Goal: Find specific page/section: Locate a particular part of the current website

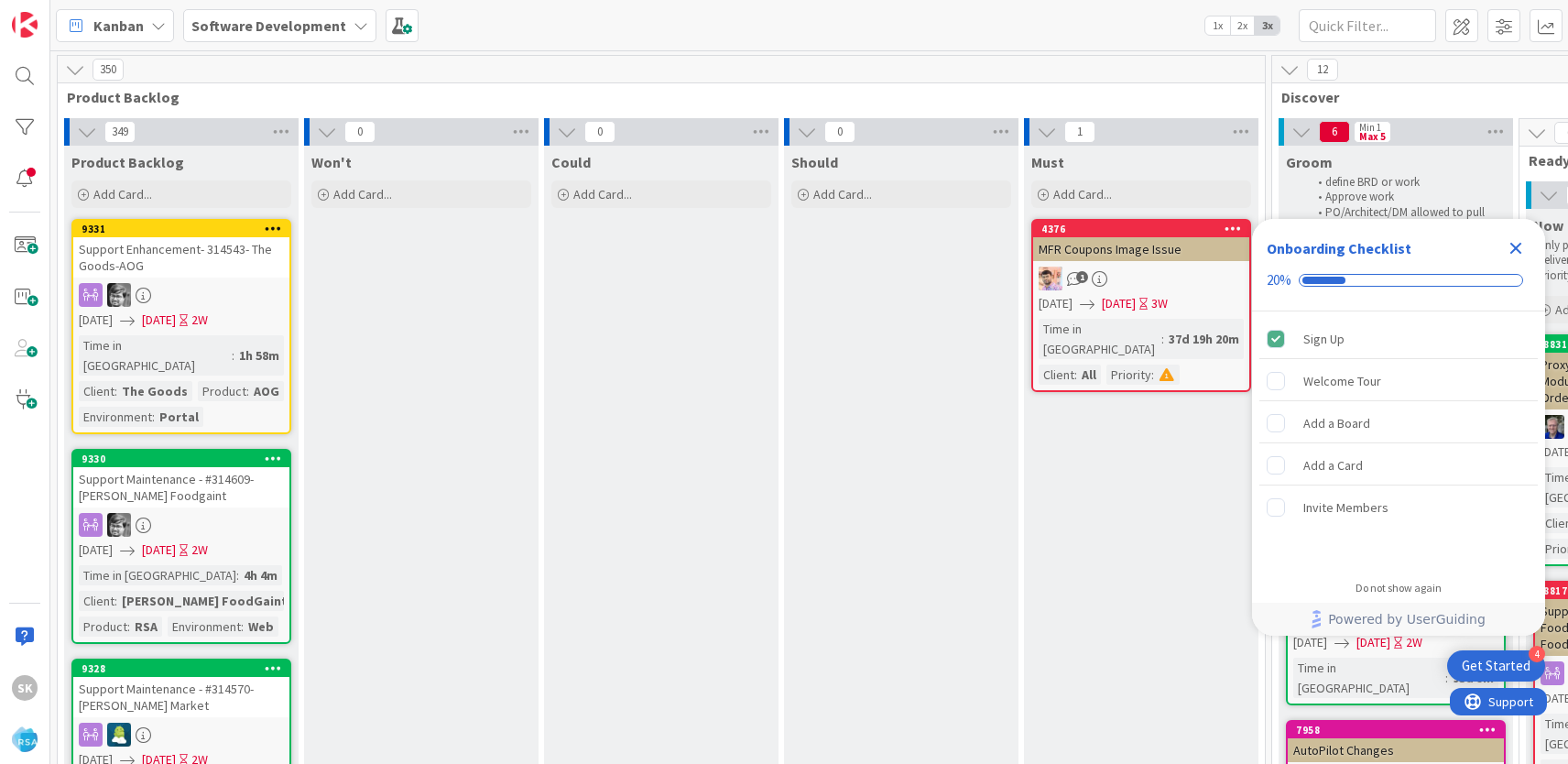
click at [1518, 246] on icon "Close Checklist" at bounding box center [1516, 248] width 12 height 12
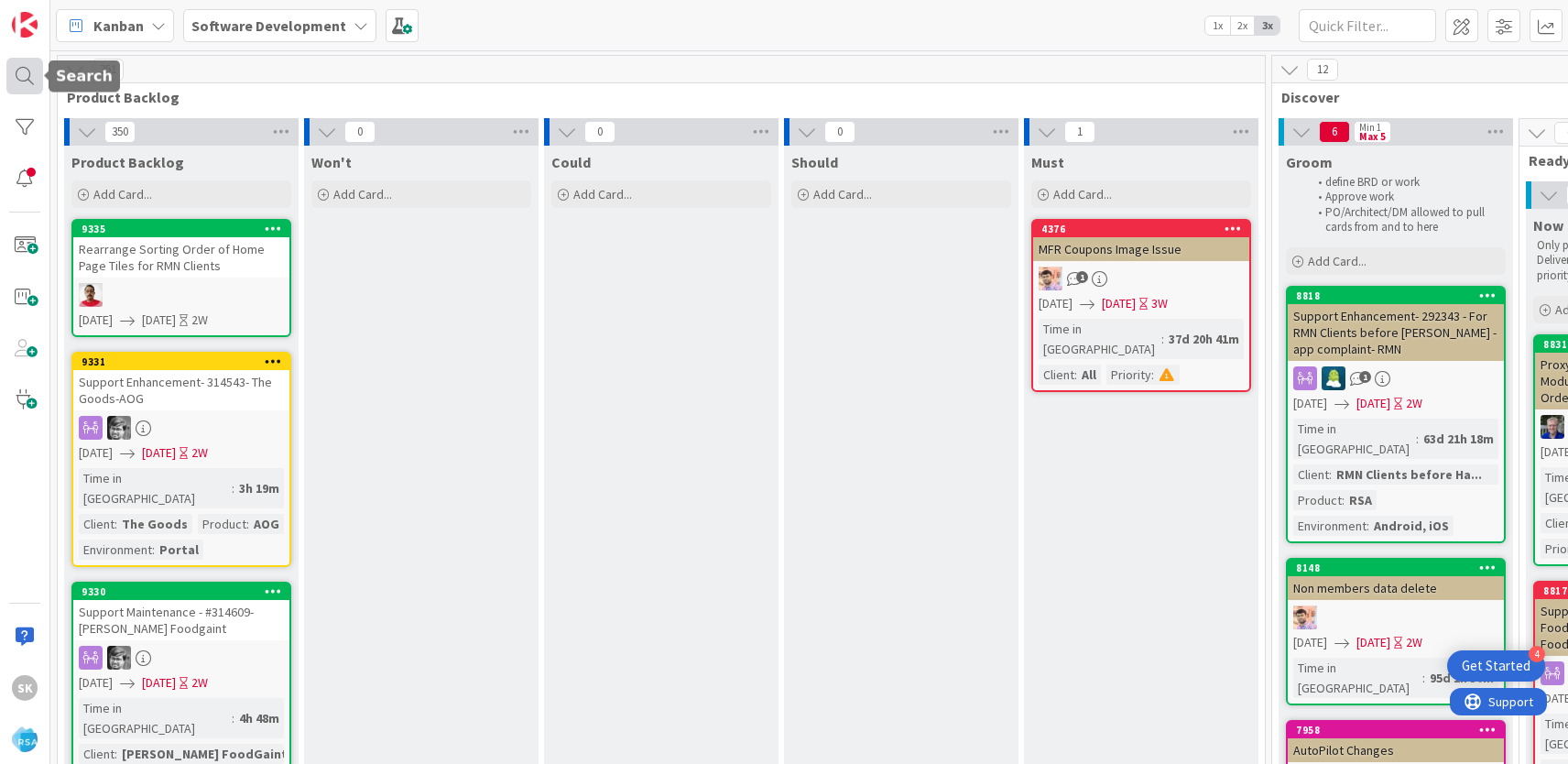
click at [25, 84] on div at bounding box center [25, 76] width 37 height 37
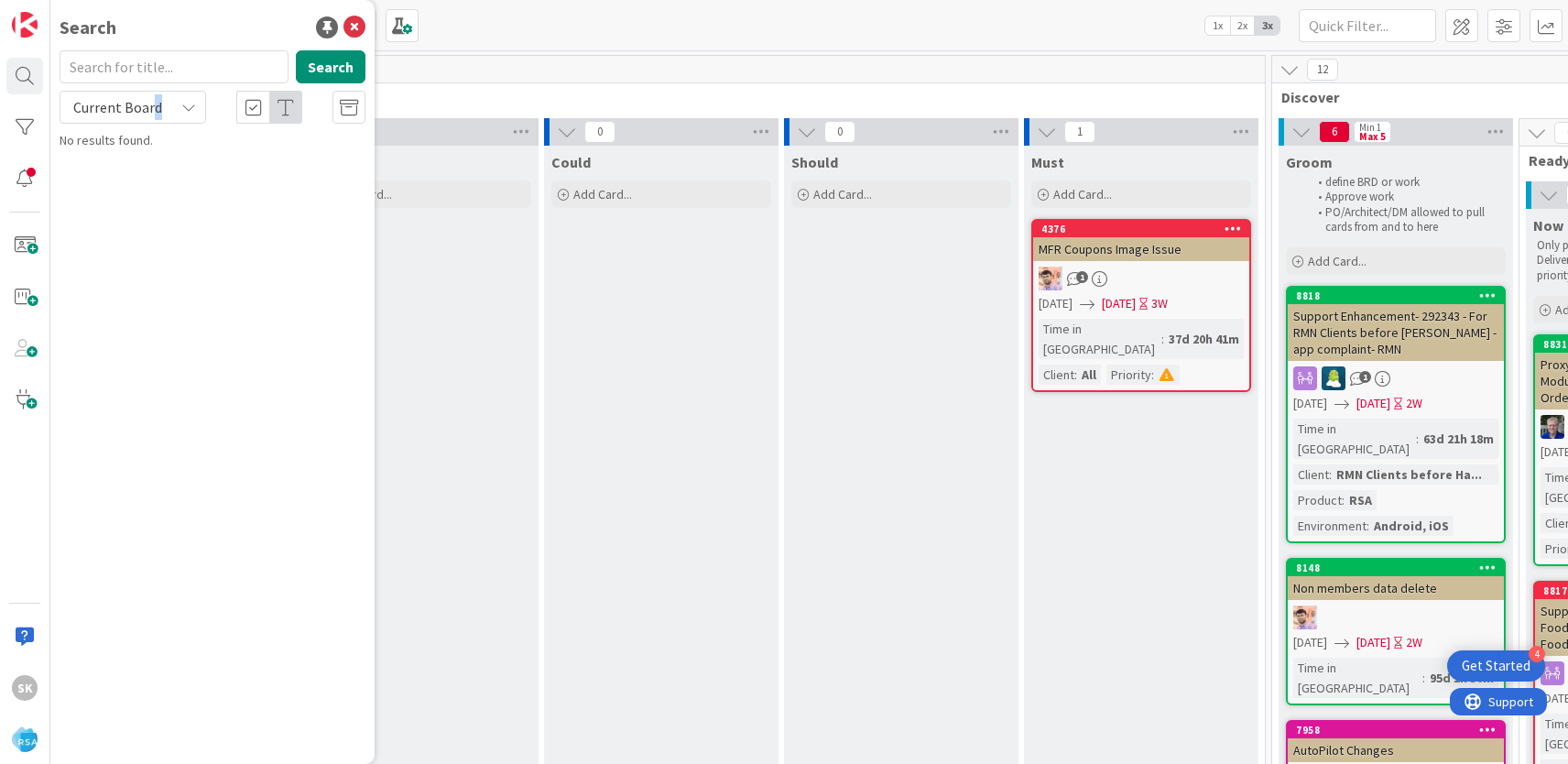
click at [155, 104] on span "Current Board" at bounding box center [117, 107] width 89 height 18
click at [126, 181] on span "All Boards" at bounding box center [165, 183] width 191 height 27
click at [177, 62] on input "text" at bounding box center [174, 67] width 229 height 33
type input "8310"
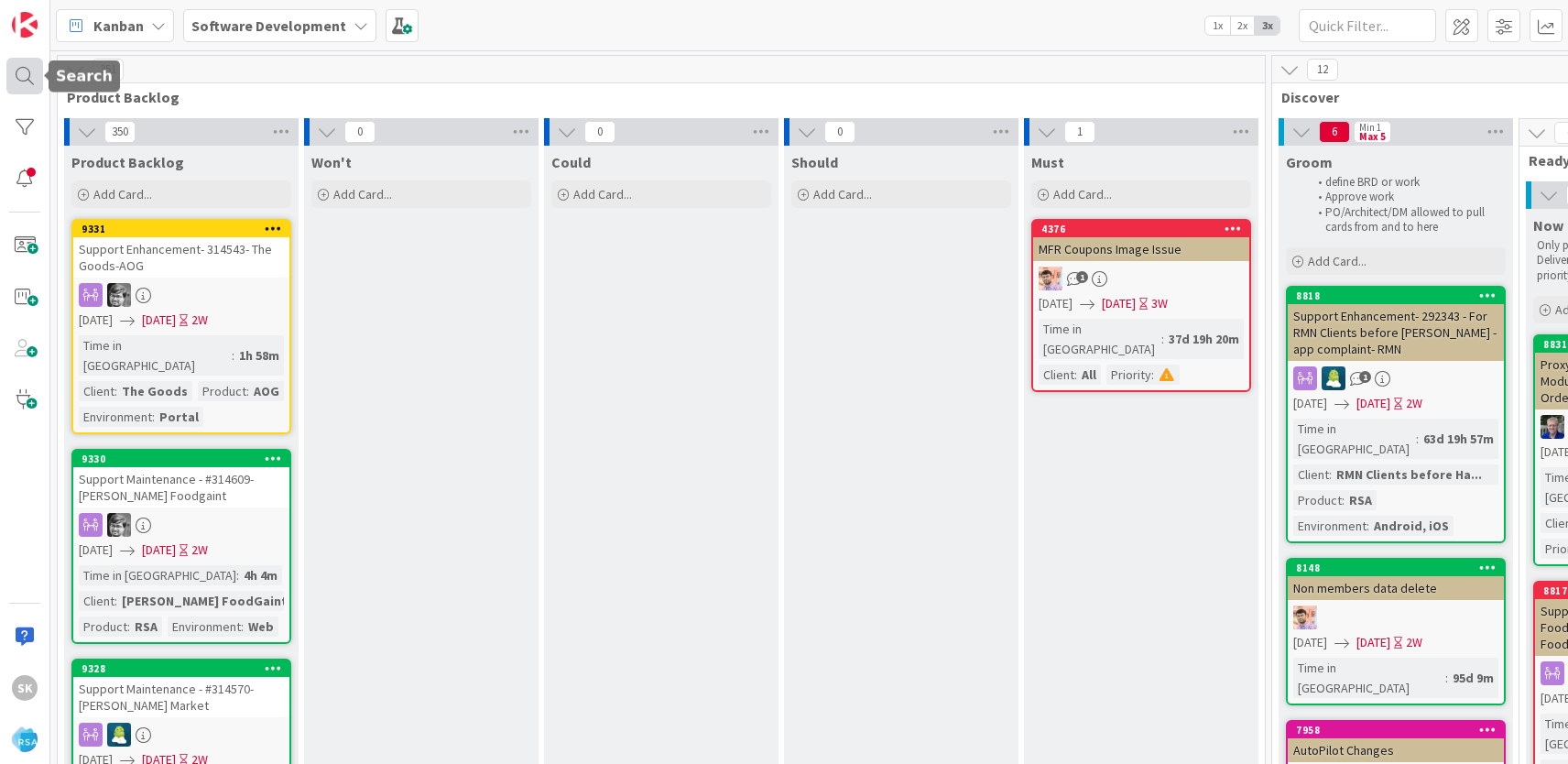
click at [31, 83] on div at bounding box center [25, 76] width 37 height 37
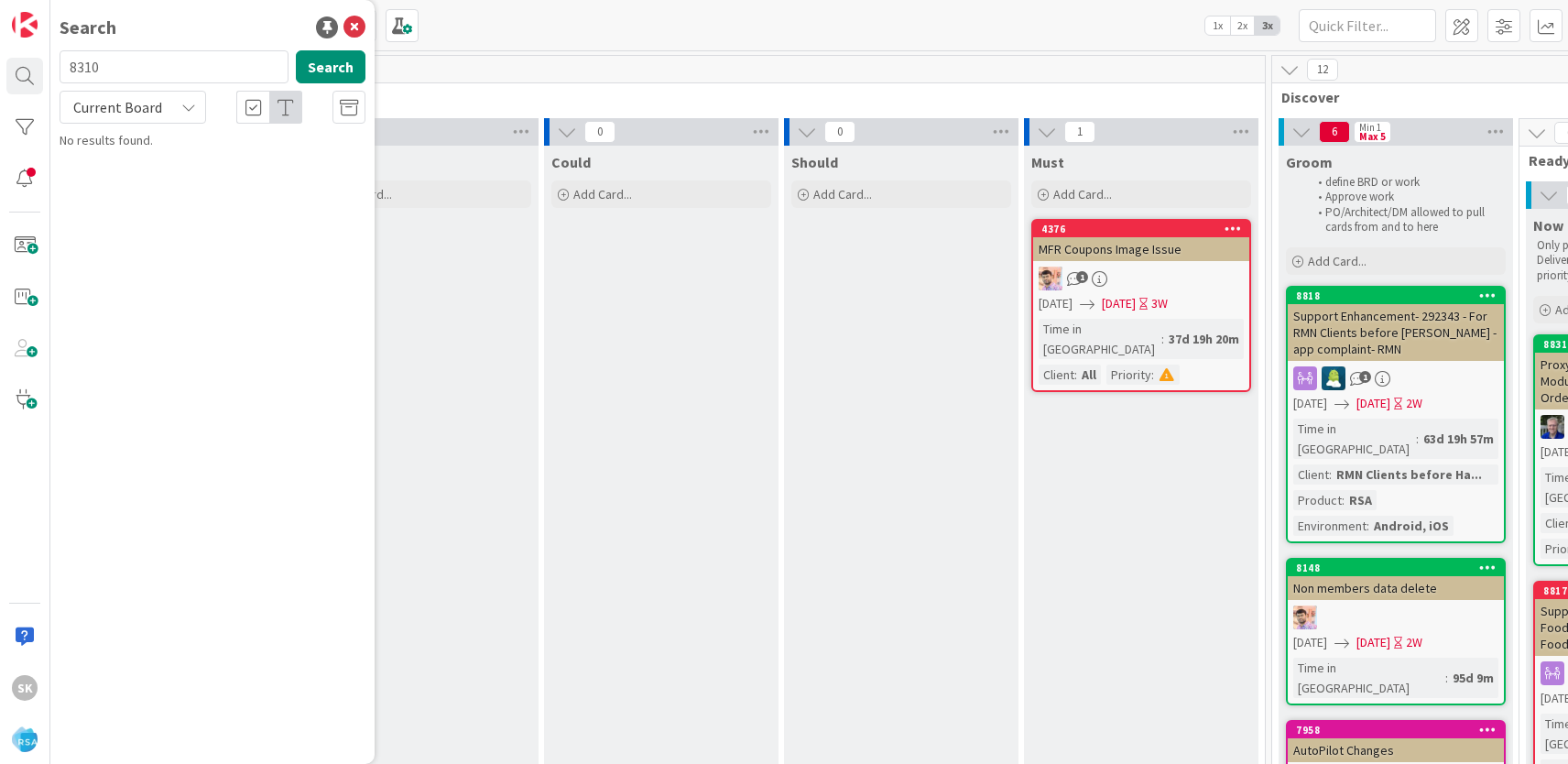
type input "8310"
click at [174, 69] on input "8310" at bounding box center [174, 67] width 229 height 33
type input "food bazaar"
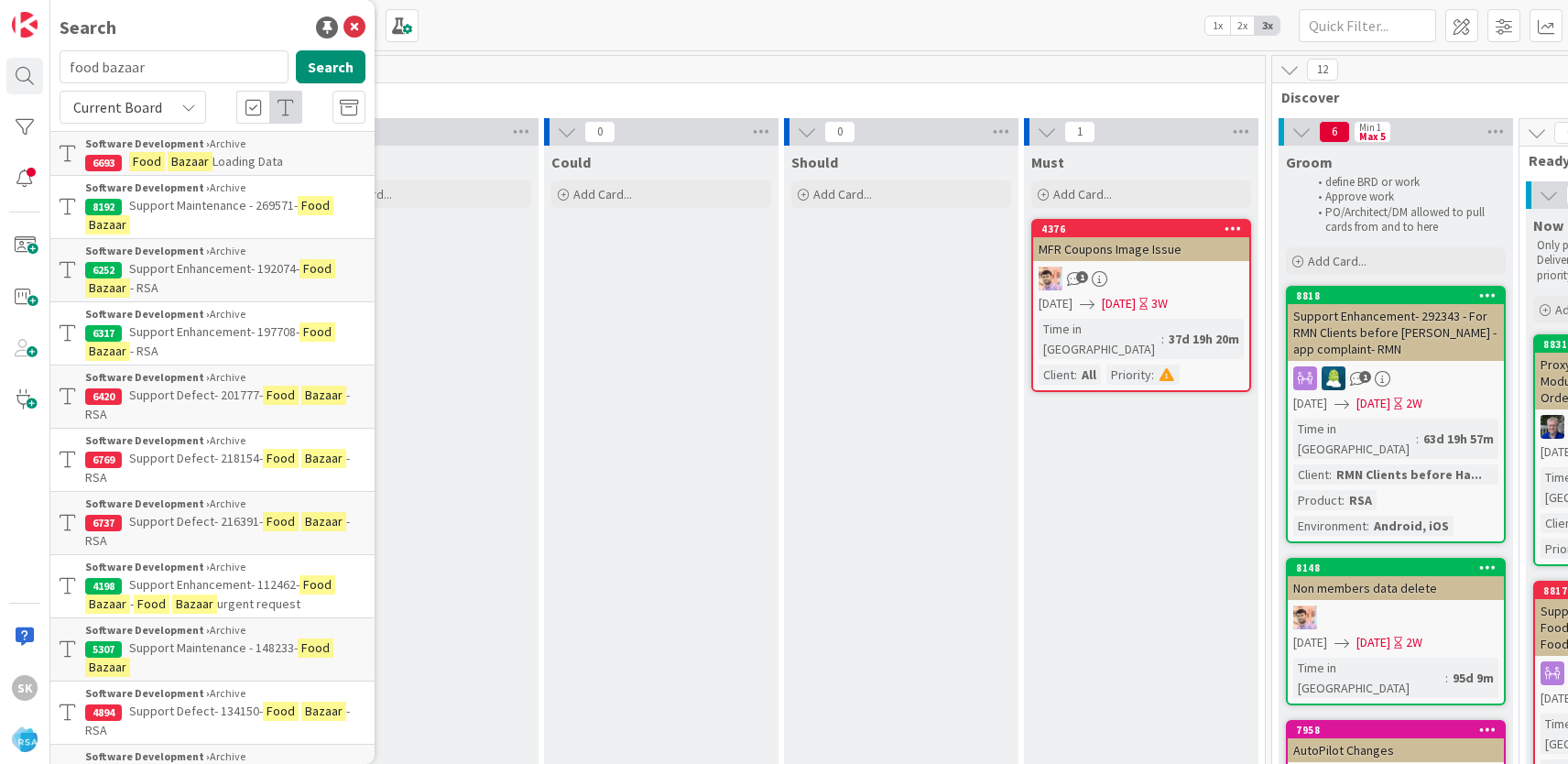
click at [204, 213] on span "Support Maintenance - 269571-" at bounding box center [214, 205] width 169 height 16
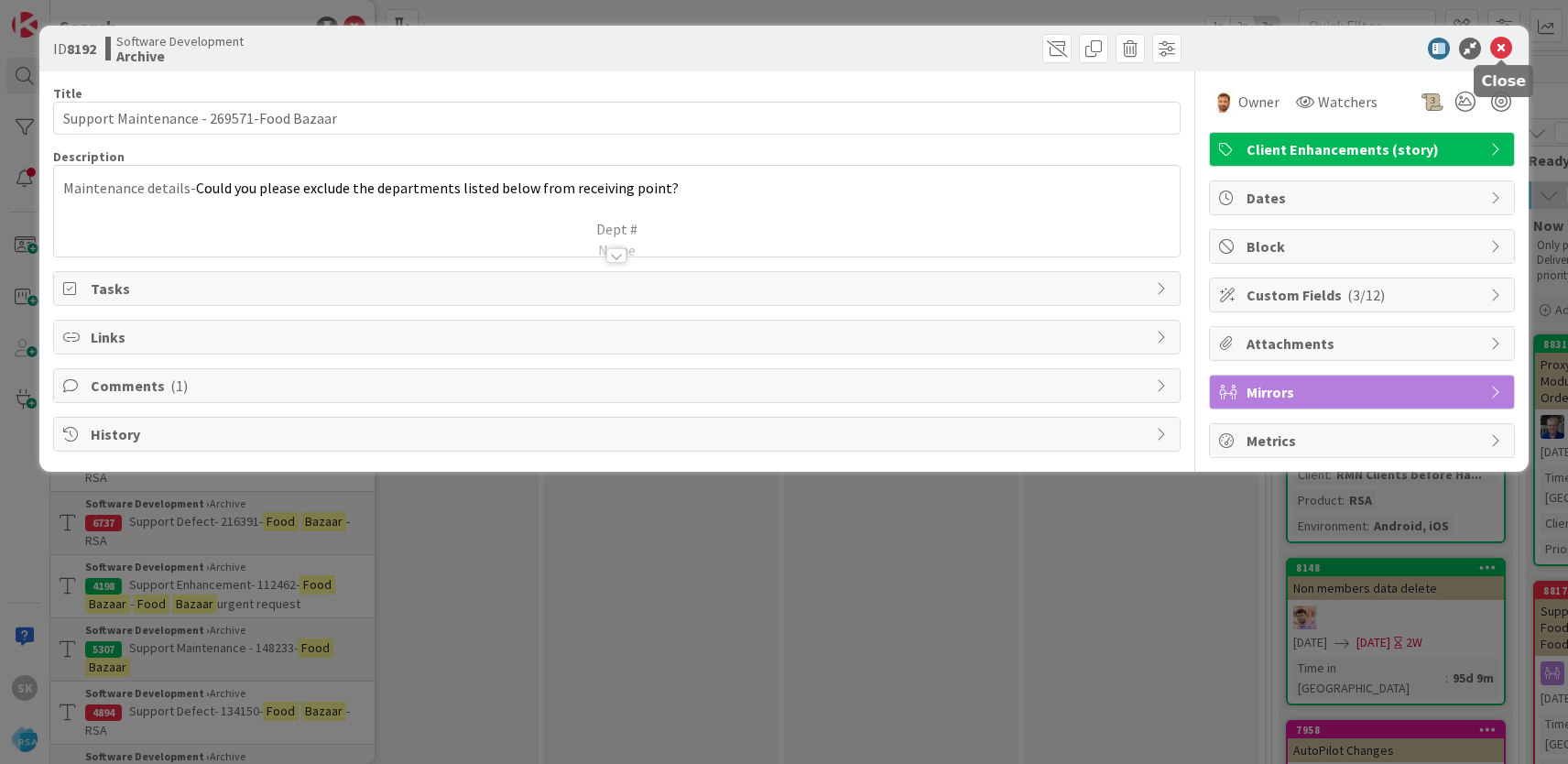
click at [1508, 45] on icon at bounding box center [1501, 49] width 22 height 22
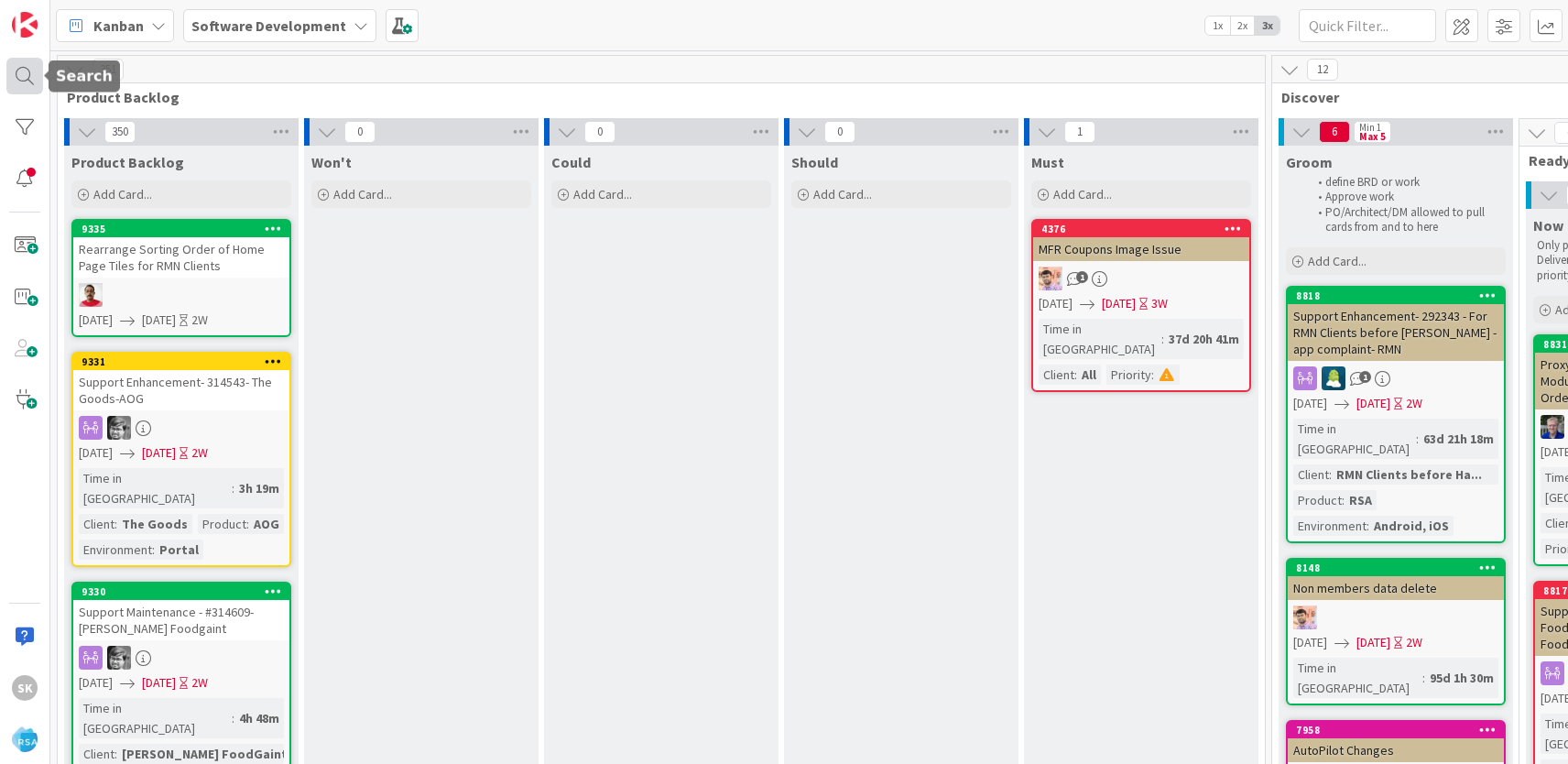
click at [29, 91] on div at bounding box center [25, 76] width 37 height 37
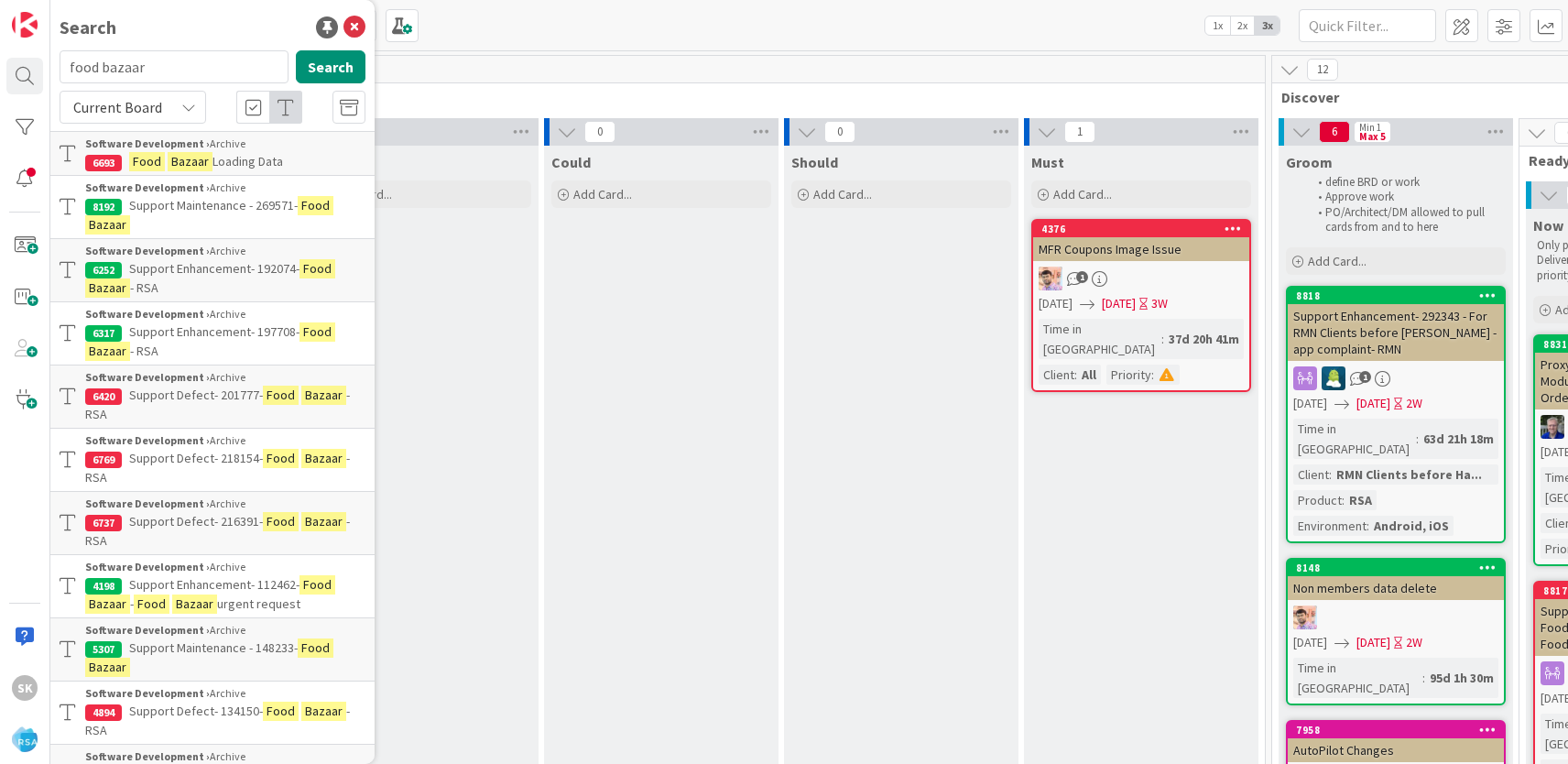
click at [192, 59] on input "food bazaar" at bounding box center [174, 67] width 229 height 33
type input "Food Bazaar – SMS Integration & App Submission"
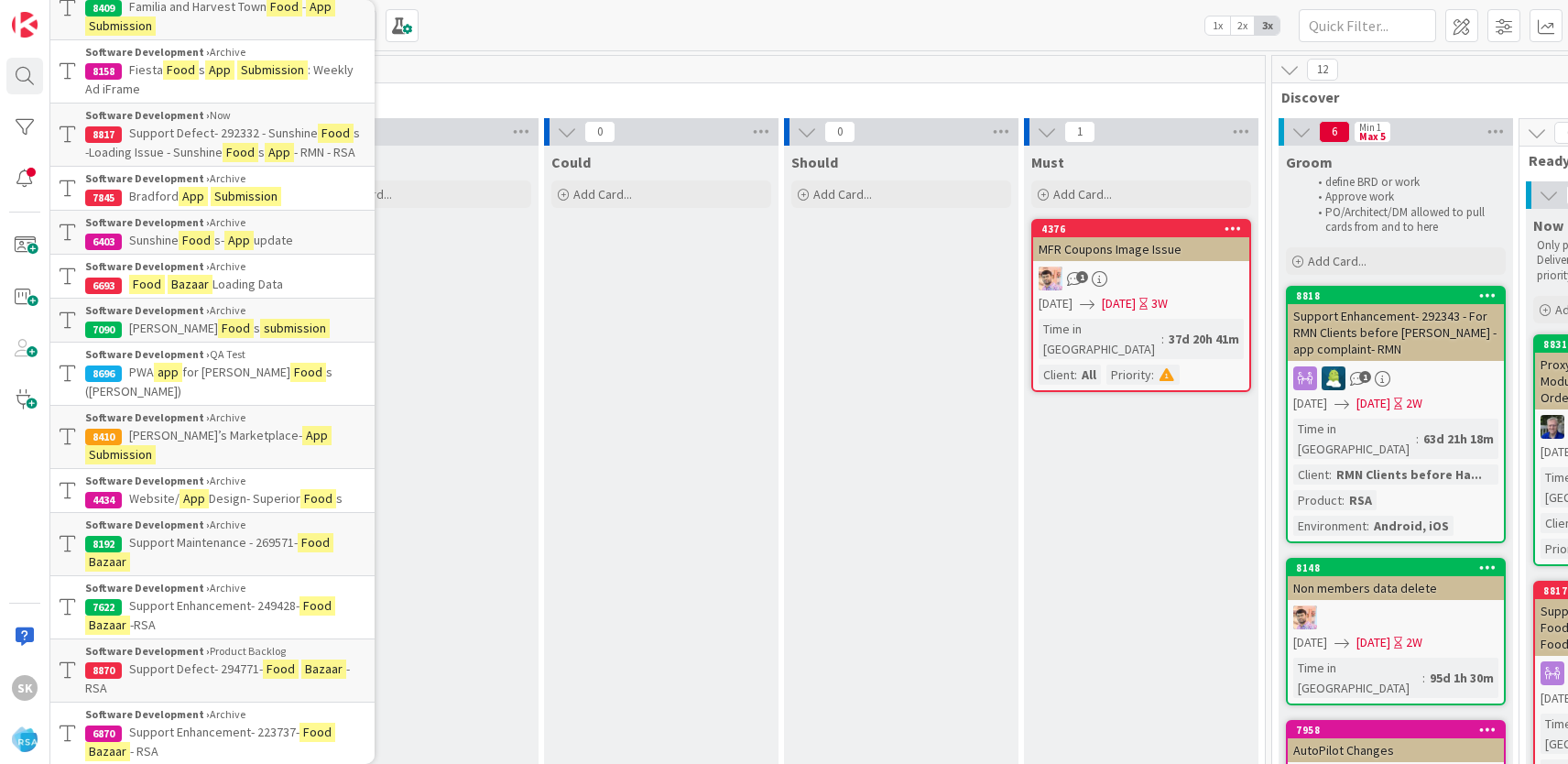
scroll to position [0, 0]
